Goal: Information Seeking & Learning: Learn about a topic

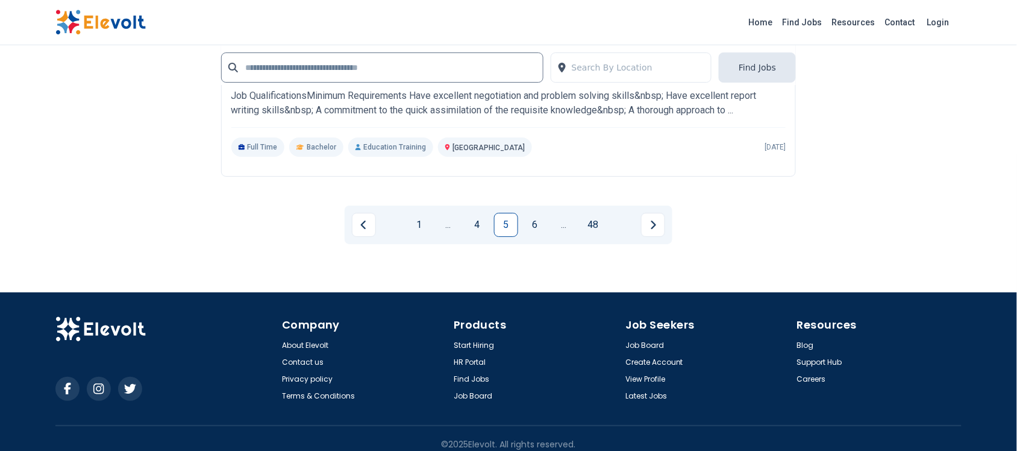
scroll to position [2616, 0]
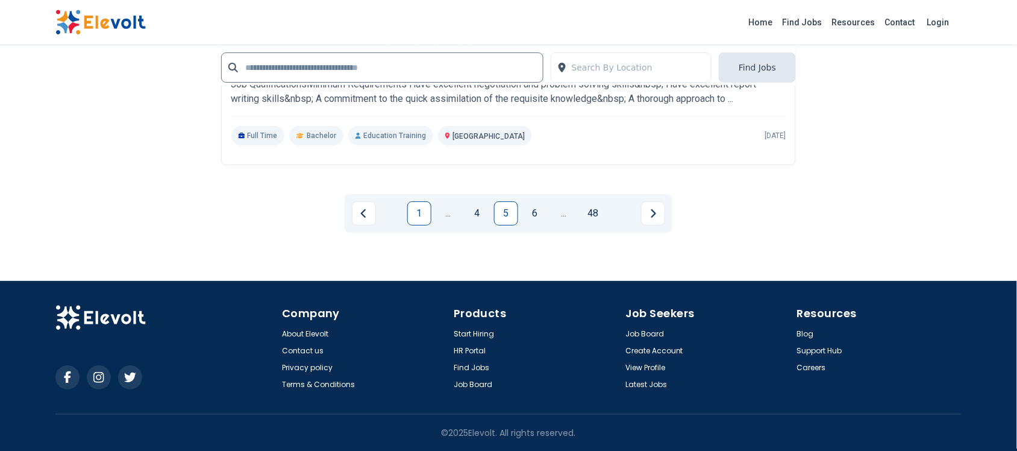
click at [426, 214] on link "1" at bounding box center [419, 213] width 24 height 24
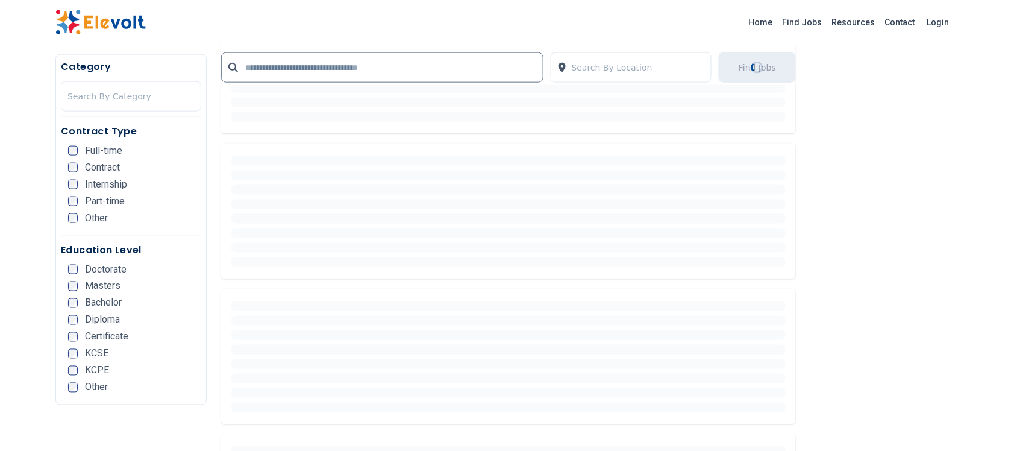
scroll to position [0, 0]
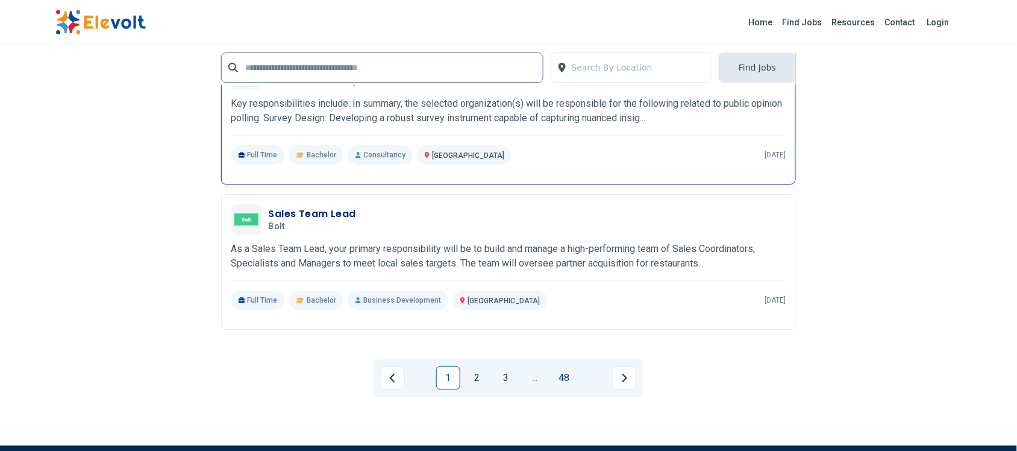
scroll to position [2561, 0]
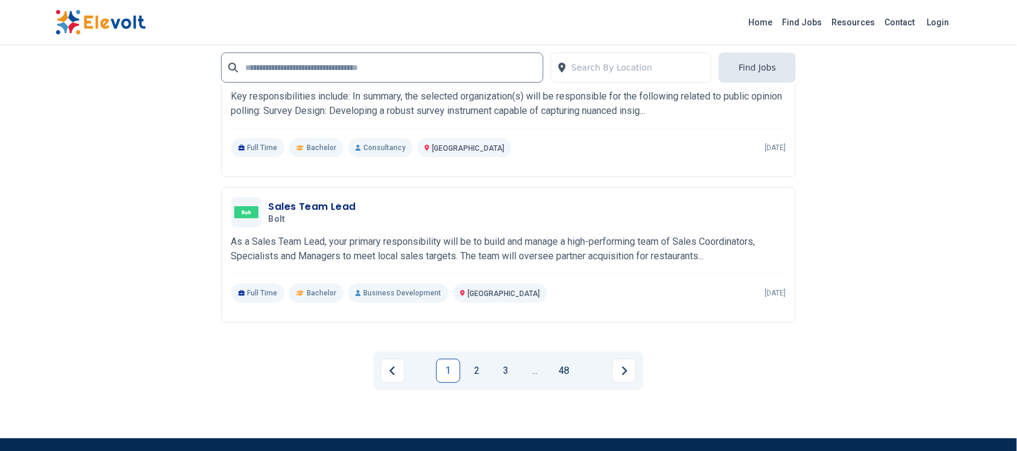
click at [475, 369] on link "2" at bounding box center [477, 371] width 24 height 24
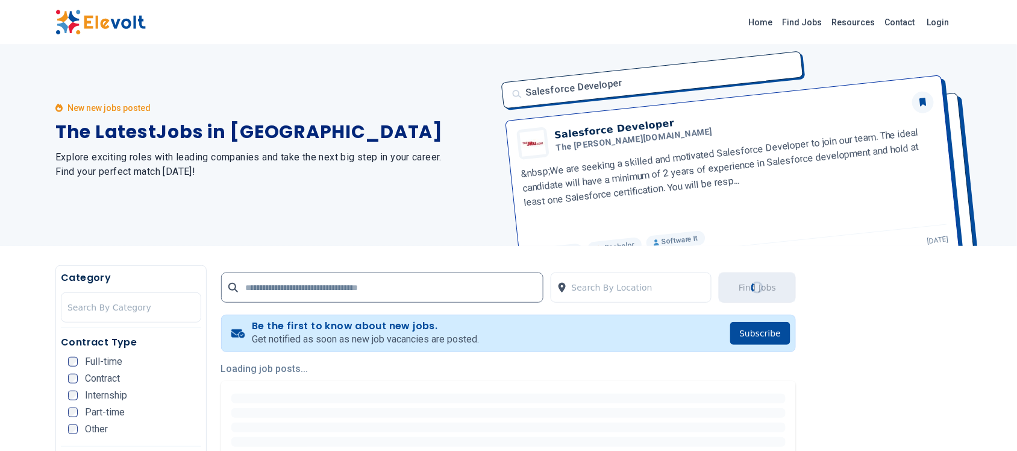
scroll to position [0, 0]
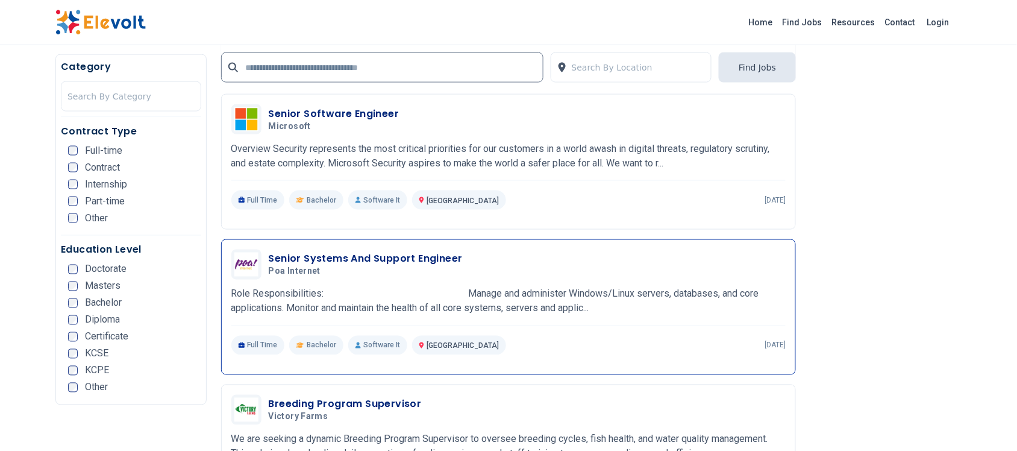
scroll to position [527, 0]
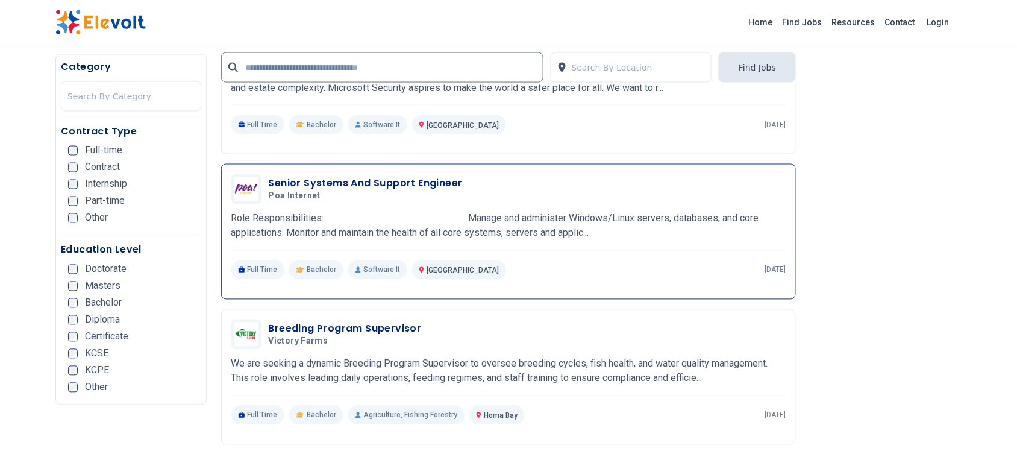
click at [356, 181] on h3 "Senior Systems And Support Engineer" at bounding box center [366, 184] width 194 height 14
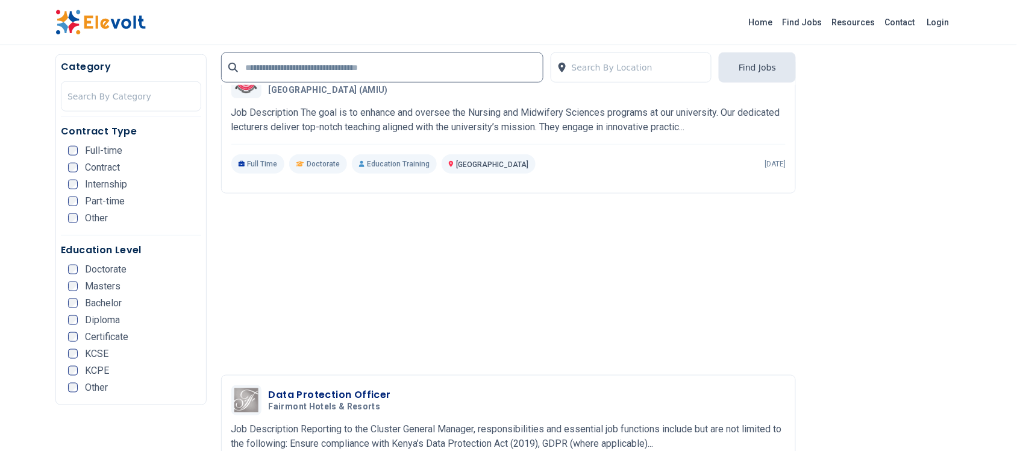
scroll to position [1657, 0]
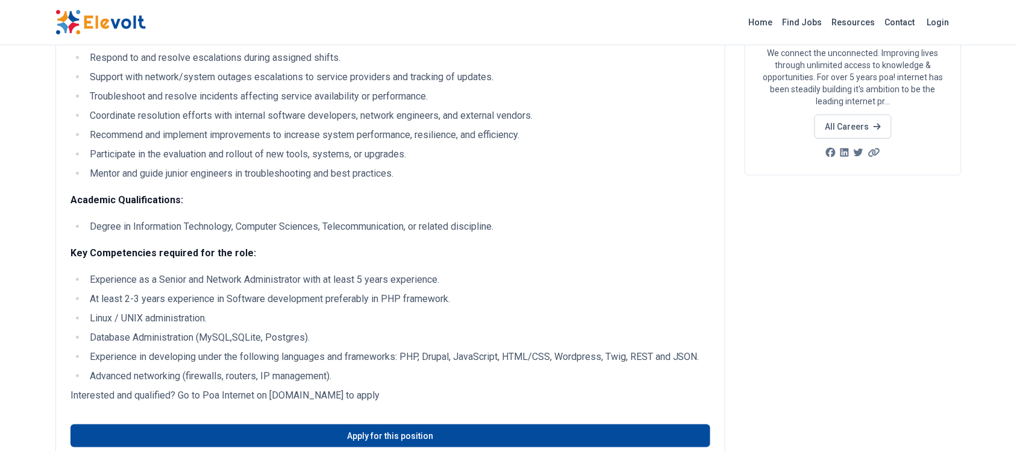
scroll to position [226, 0]
